Goal: Transaction & Acquisition: Book appointment/travel/reservation

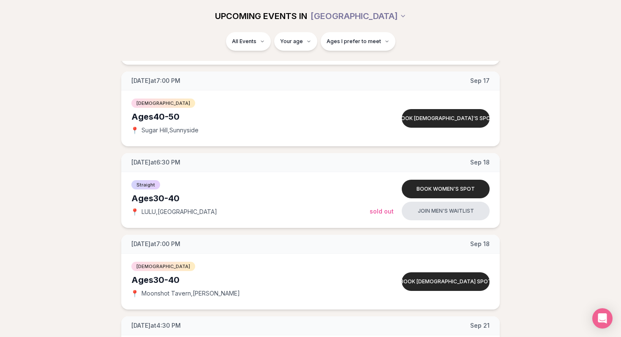
scroll to position [1168, 0]
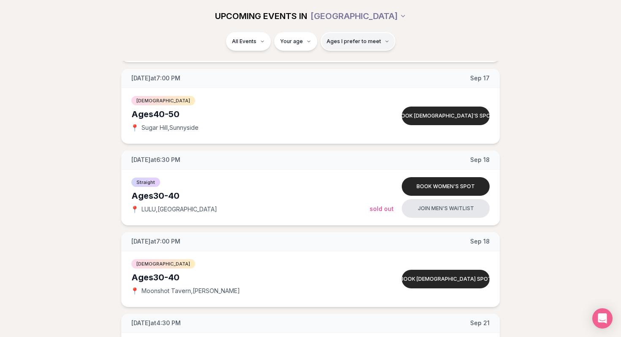
click at [382, 45] on button "Ages I prefer to meet" at bounding box center [358, 41] width 75 height 19
click at [371, 65] on div "Please enter your age first" at bounding box center [357, 65] width 74 height 15
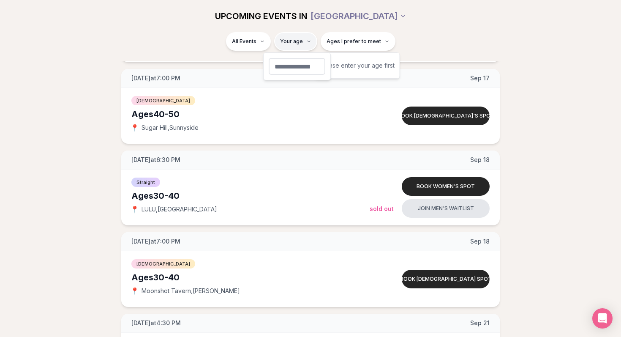
type input "**"
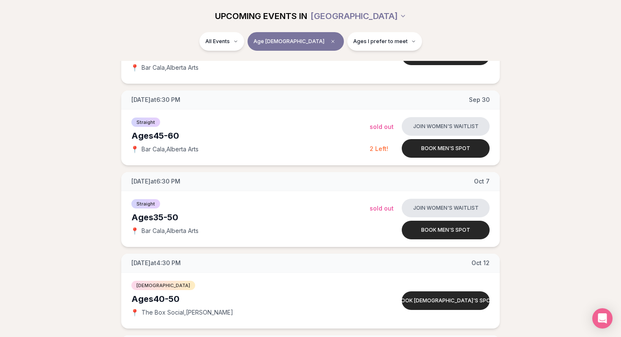
scroll to position [333, 0]
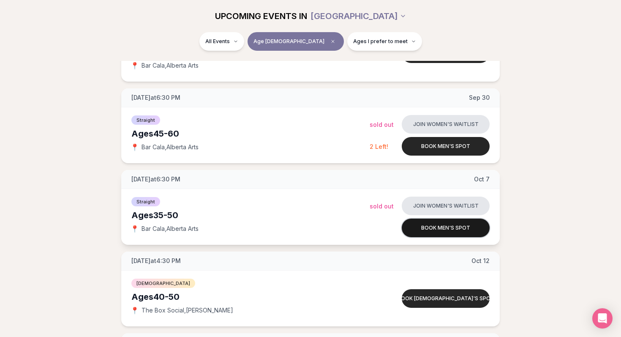
click at [448, 226] on button "Book men's spot" at bounding box center [446, 227] width 88 height 19
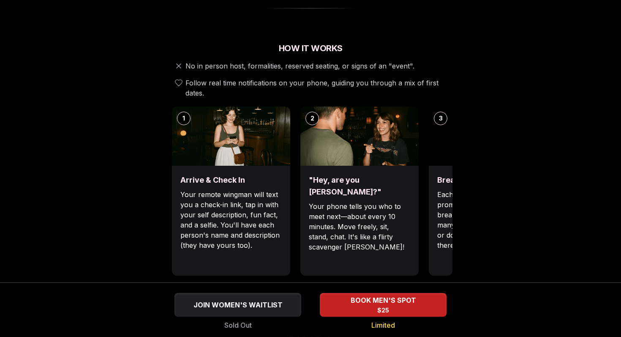
scroll to position [265, 0]
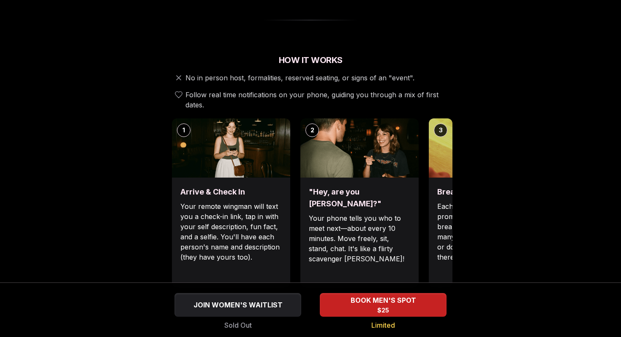
click at [442, 201] on p "Each date will have new convo prompts on screen to help break the ice. Cycle th…" at bounding box center [487, 231] width 101 height 61
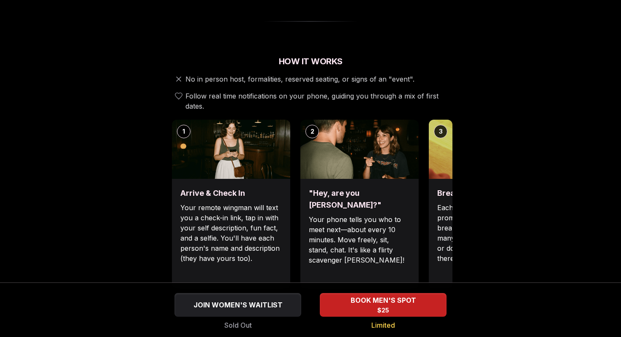
click at [562, 145] on div "Luvvly Speed Dating [DATE] Age Range 35 - 50 Orientation Straight Evening 6:30 …" at bounding box center [311, 305] width 578 height 1050
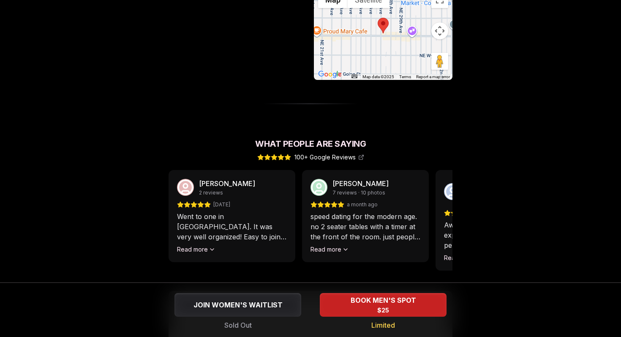
scroll to position [644, 0]
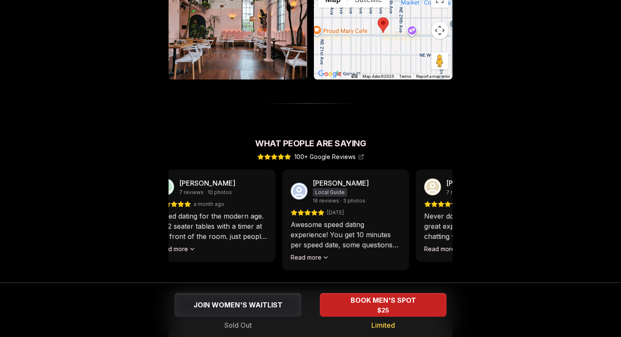
click at [286, 192] on div "[PERSON_NAME] Local Guide 16 reviews · 3 photos [DATE] Awesome speed dating exp…" at bounding box center [345, 219] width 127 height 101
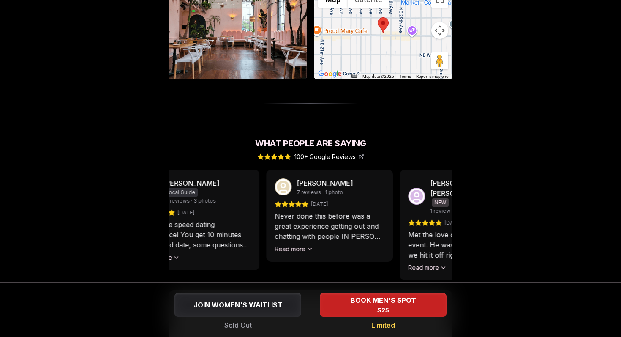
click at [234, 219] on div "[PERSON_NAME] Local Guide 16 reviews · 3 photos [DATE] Awesome speed dating exp…" at bounding box center [196, 219] width 127 height 101
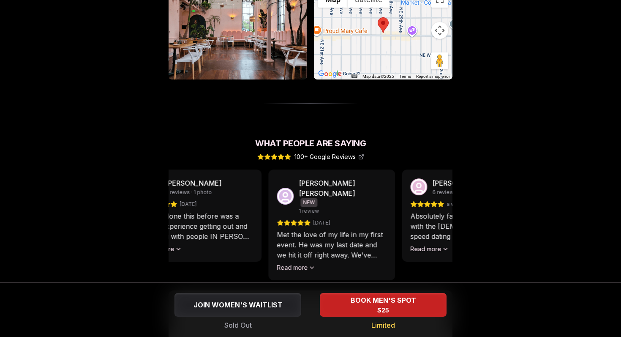
click at [230, 180] on div "[PERSON_NAME] 7 reviews · 1 photo [DATE] Never done this before was a great exp…" at bounding box center [198, 215] width 127 height 92
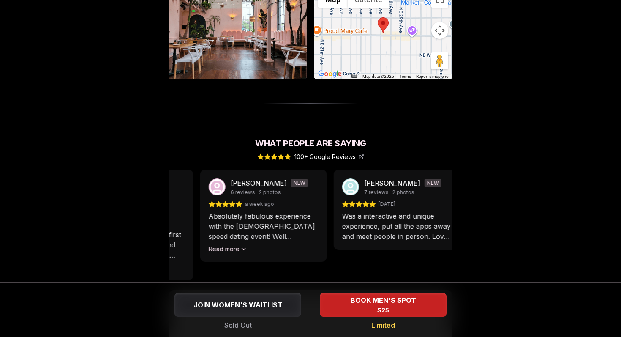
click at [172, 199] on div "[PERSON_NAME] [PERSON_NAME] NEW 1 review" at bounding box center [141, 196] width 88 height 36
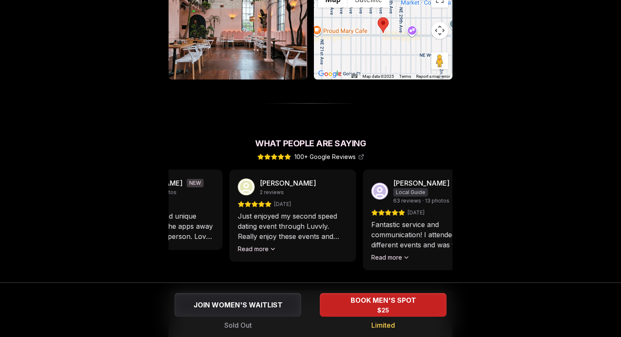
click at [210, 185] on div "[PERSON_NAME] NEW 7 reviews · 2 photos [DATE] Was a interactive and unique expe…" at bounding box center [159, 209] width 127 height 80
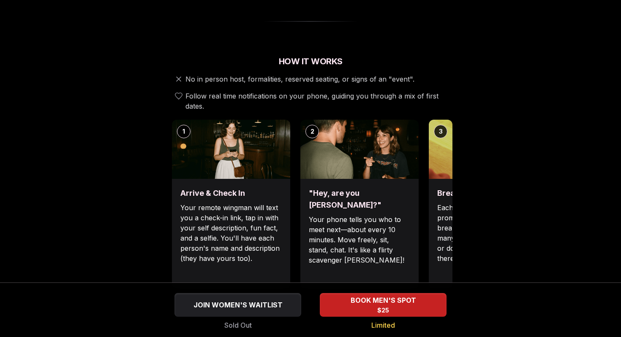
scroll to position [268, 0]
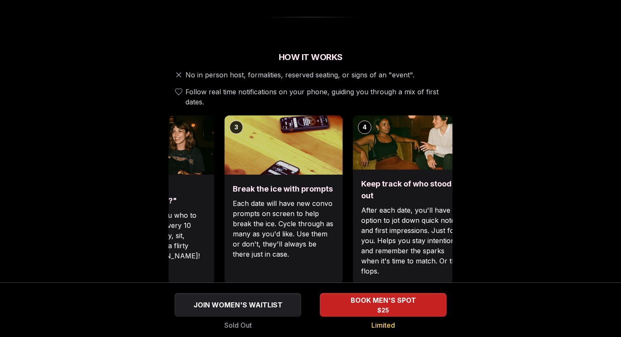
click at [199, 174] on div ""Hey, are you [PERSON_NAME]?" Your phone tells you who to meet next—about every…" at bounding box center [155, 229] width 118 height 110
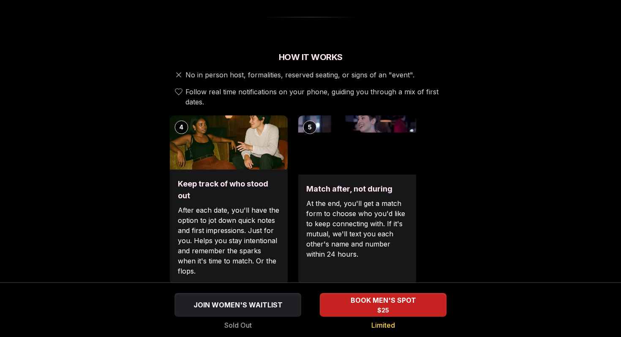
click at [227, 206] on div "Keep track of who stood out After each date, you'll have the option to jot down…" at bounding box center [228, 226] width 118 height 115
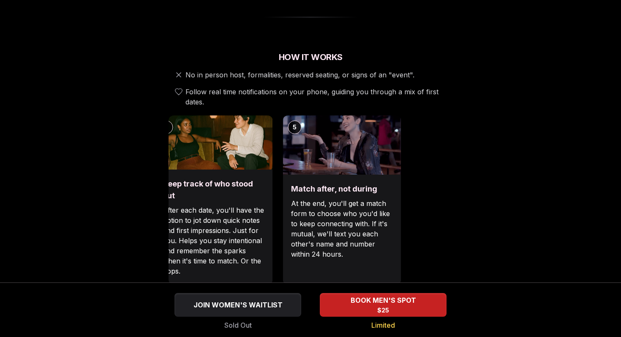
click at [308, 236] on p "At the end, you'll get a match form to choose who you'd like to keep connecting…" at bounding box center [341, 228] width 101 height 61
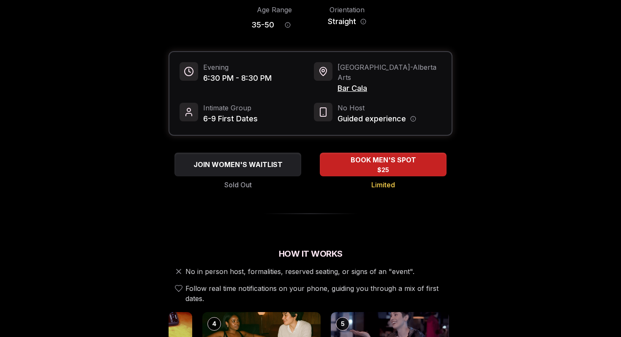
scroll to position [0, 0]
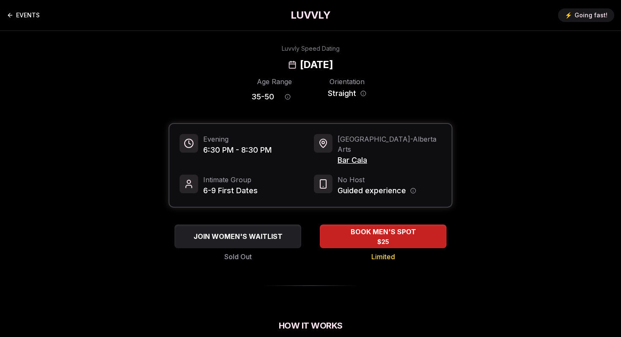
click at [13, 12] on icon "Back to events" at bounding box center [10, 15] width 7 height 7
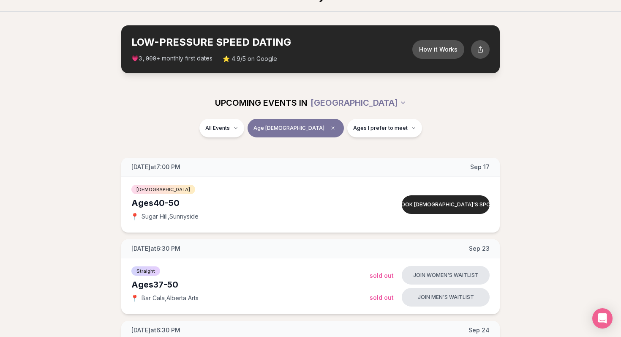
scroll to position [20, 0]
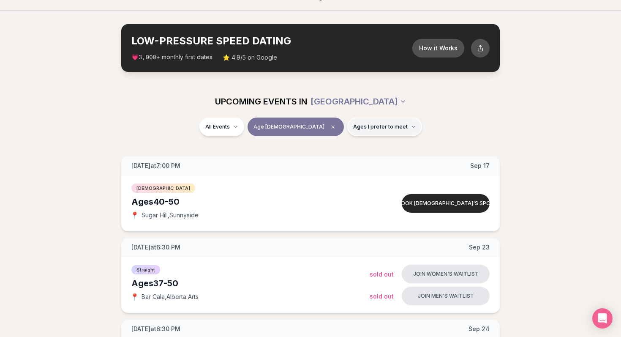
click at [383, 123] on button "Ages I prefer to meet" at bounding box center [384, 126] width 75 height 19
click at [324, 147] on button "Younger than me" at bounding box center [324, 147] width 7 height 7
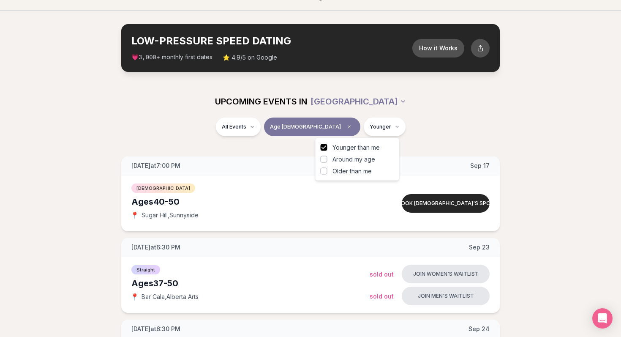
click at [470, 133] on div "All Events Age [DEMOGRAPHIC_DATA] Younger" at bounding box center [310, 128] width 473 height 22
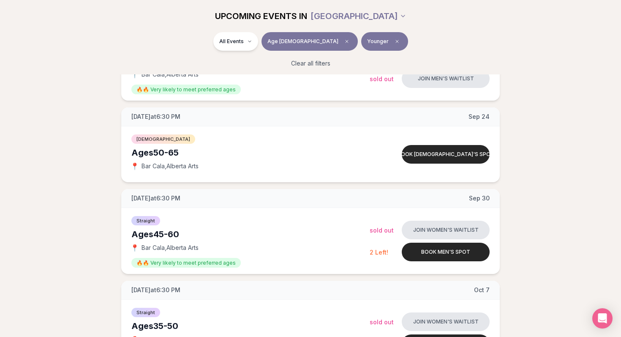
scroll to position [271, 0]
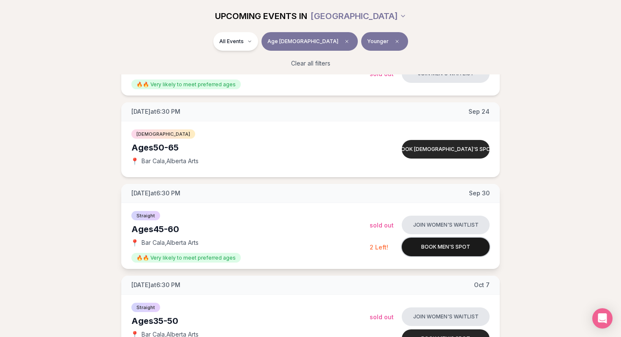
click at [454, 245] on button "Book men's spot" at bounding box center [446, 246] width 88 height 19
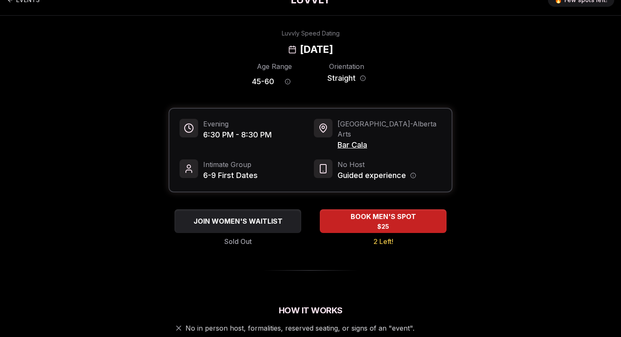
scroll to position [14, 0]
